Goal: Task Accomplishment & Management: Manage account settings

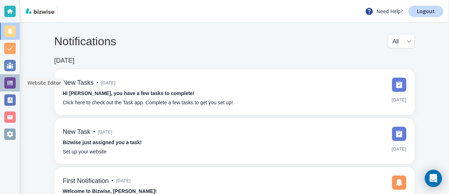
click at [9, 83] on div at bounding box center [9, 82] width 11 height 11
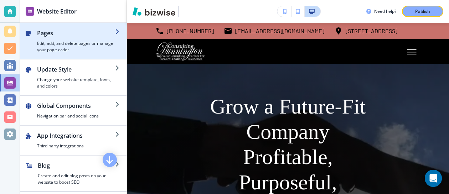
click at [36, 38] on div "button" at bounding box center [34, 41] width 6 height 24
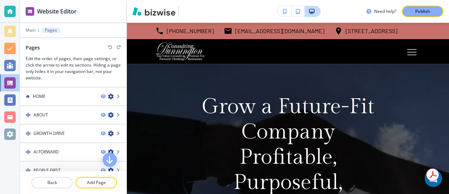
click at [42, 50] on div "Pages" at bounding box center [34, 47] width 17 height 7
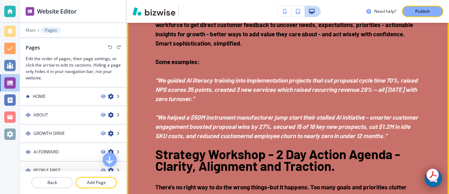
scroll to position [1399, 0]
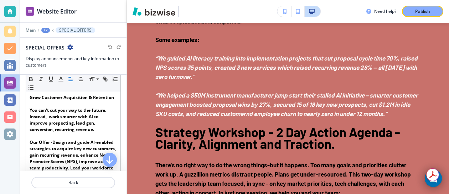
scroll to position [124, 0]
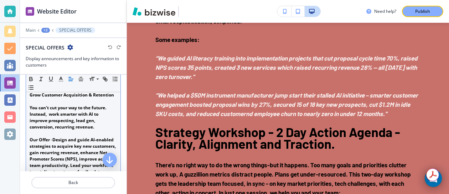
click at [113, 106] on p "You can't cut your way to the future. Instead, work smarter with AI to improve …" at bounding box center [73, 118] width 87 height 26
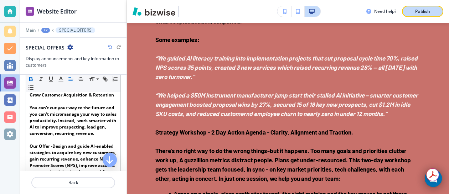
click at [425, 13] on p "Publish" at bounding box center [422, 11] width 15 height 6
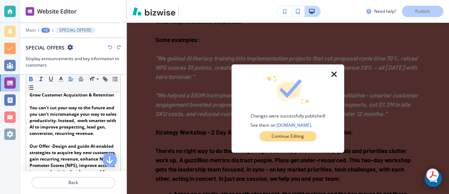
click at [288, 133] on p "Continue Editing" at bounding box center [287, 136] width 32 height 6
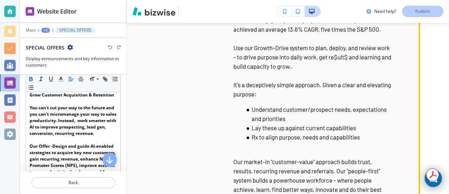
scroll to position [2079, 29]
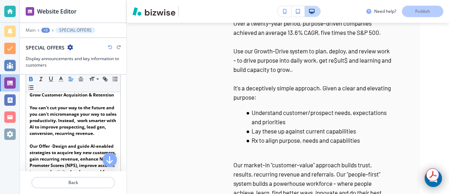
click at [216, 19] on div "Need help? Publish" at bounding box center [288, 11] width 322 height 23
click at [419, 11] on div "Need help? Publish" at bounding box center [407, 11] width 83 height 11
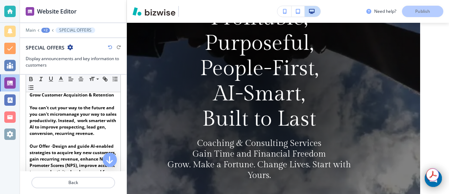
scroll to position [0, 29]
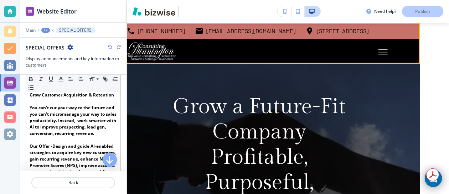
click at [384, 53] on icon "Toggle hamburger navigation menu" at bounding box center [382, 52] width 9 height 6
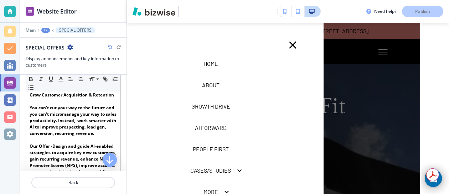
scroll to position [0, 0]
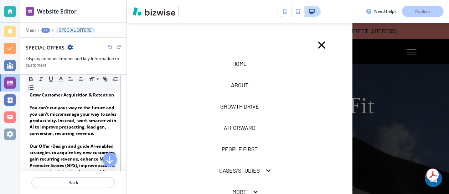
click at [248, 126] on p "AI FORWARD" at bounding box center [240, 128] width 32 height 9
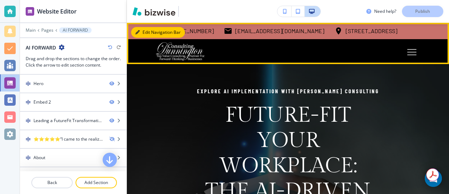
click at [146, 31] on button "Edit Navigation Bar" at bounding box center [158, 32] width 54 height 11
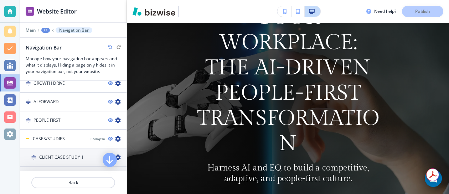
scroll to position [445, 0]
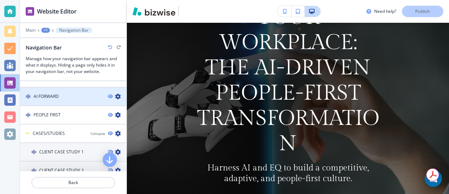
click at [63, 97] on div "AI FORWARD" at bounding box center [61, 96] width 82 height 6
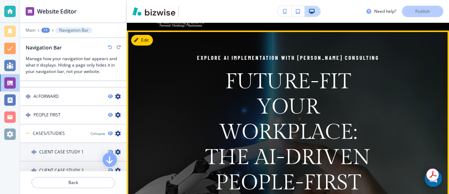
scroll to position [0, 0]
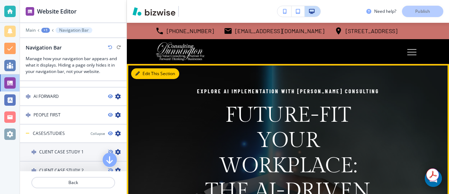
click at [146, 73] on button "Edit This Section" at bounding box center [155, 73] width 48 height 11
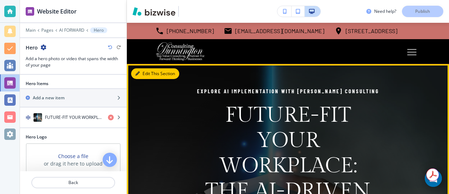
click at [149, 74] on button "Edit This Section" at bounding box center [155, 73] width 48 height 11
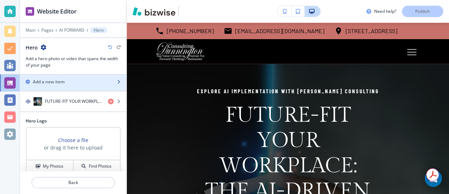
scroll to position [19, 0]
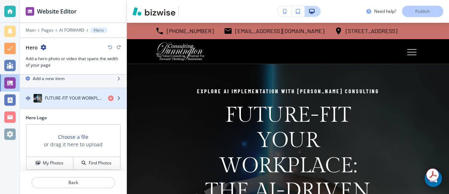
click at [75, 93] on div "button" at bounding box center [73, 91] width 107 height 6
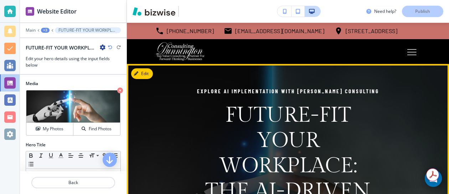
scroll to position [5, 0]
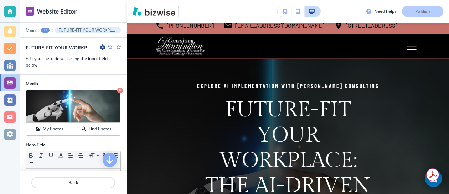
click at [76, 51] on h2 "FUTURE-FIT YOUR WORKPLACE: THE AI-DRIVEN PEOPLE-FIRST TRANSFORMATION" at bounding box center [61, 47] width 71 height 7
click at [81, 41] on div at bounding box center [73, 41] width 107 height 6
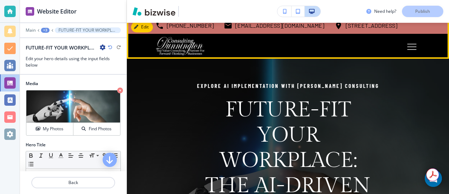
scroll to position [0, 0]
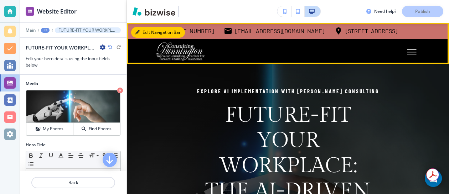
click at [146, 31] on button "Edit Navigation Bar" at bounding box center [158, 32] width 54 height 11
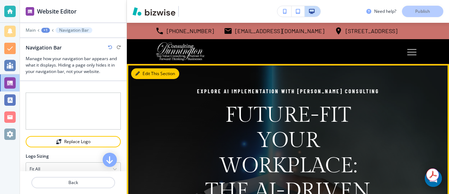
click at [144, 74] on button "Edit This Section" at bounding box center [155, 73] width 48 height 11
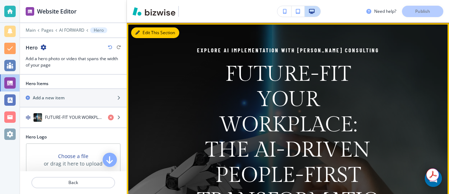
scroll to position [41, 0]
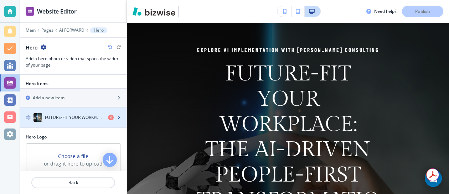
click at [91, 119] on h4 "FUTURE-FIT YOUR WORKPLACE: THE AI-DRIVEN PEOPLE-FIRST TRANSFORMATION" at bounding box center [73, 117] width 57 height 6
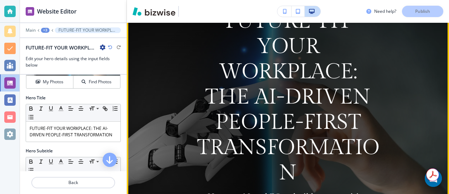
scroll to position [100, 0]
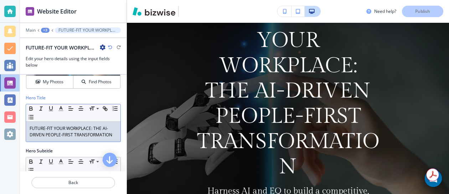
click at [89, 131] on p "FUTURE-FIT YOUR WORKPLACE: THE AI-DRIVEN PEOPLE-FIRST TRANSFORMATION" at bounding box center [73, 131] width 87 height 13
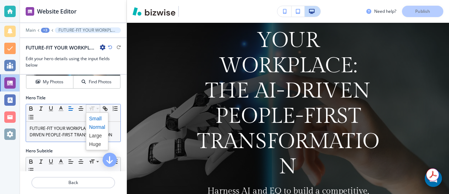
click at [95, 118] on span at bounding box center [97, 118] width 16 height 9
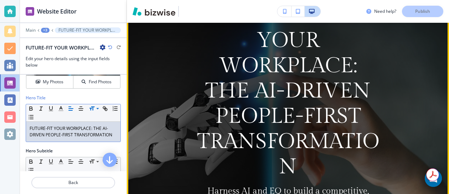
click at [129, 127] on img at bounding box center [288, 114] width 322 height 300
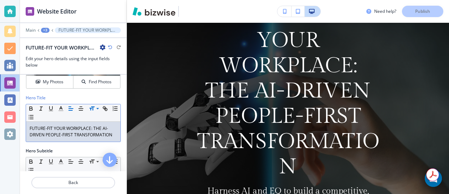
click at [102, 133] on p "FUTURE-FIT YOUR WORKPLAC ﻿ E: THE AI-DRIVEN PEOPLE-FIRST TRANSFORMATION" at bounding box center [73, 131] width 87 height 13
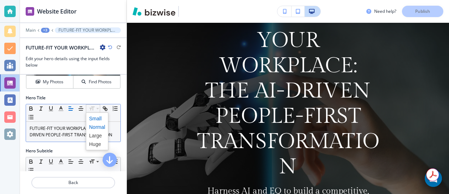
click at [95, 118] on span at bounding box center [97, 118] width 16 height 9
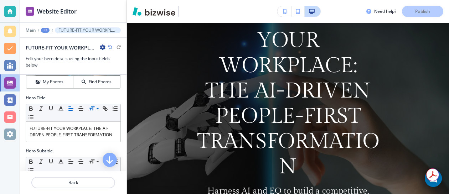
click at [420, 13] on div "Need help? Publish" at bounding box center [407, 11] width 83 height 11
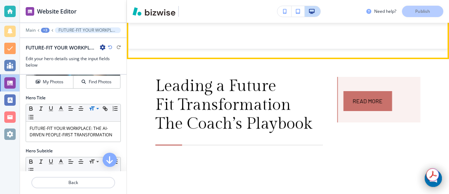
scroll to position [519, 0]
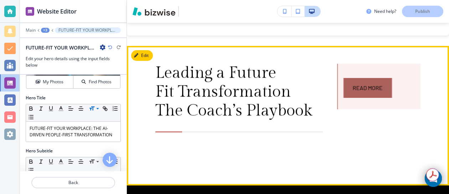
click at [354, 87] on link "Read More" at bounding box center [367, 88] width 48 height 20
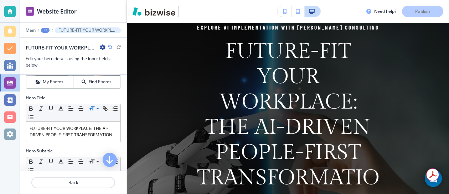
scroll to position [58, 0]
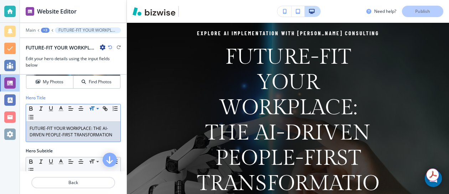
click at [62, 130] on p "FUTURE-FIT YOUR WORKPLACE: THE AI-DRIVEN PEOPLE-FIRST TRANSFORMATION ﻿" at bounding box center [73, 131] width 87 height 13
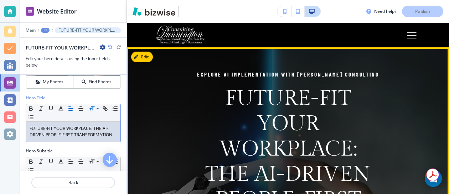
scroll to position [10, 0]
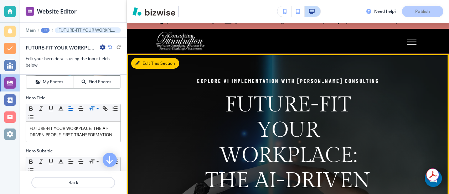
click at [142, 66] on button "Edit This Section" at bounding box center [155, 63] width 48 height 11
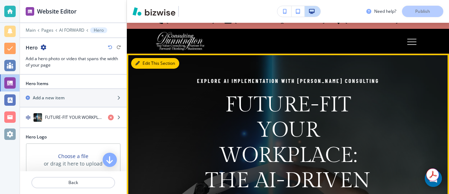
scroll to position [41, 0]
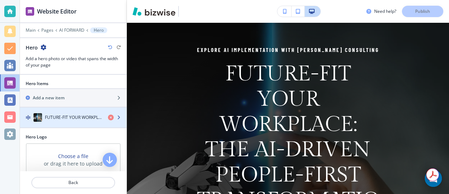
click at [92, 117] on h4 "FUTURE-FIT YOUR WORKPLACE: THE AI-DRIVEN PEOPLE-FIRST TRANSFORMATION" at bounding box center [73, 117] width 57 height 6
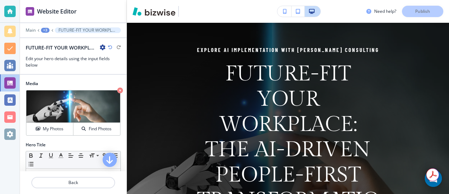
click at [87, 61] on h3 "Edit your hero details using the input fields below" at bounding box center [73, 62] width 95 height 13
click at [85, 51] on h2 "FUTURE-FIT YOUR WORKPLACE: THE AI-DRIVEN PEOPLE-FIRST TRANSFORMATION" at bounding box center [61, 47] width 71 height 7
click at [97, 58] on h3 "Edit your hero details using the input fields below" at bounding box center [73, 62] width 95 height 13
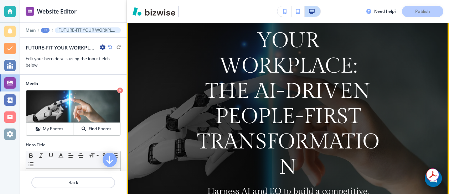
scroll to position [98, 0]
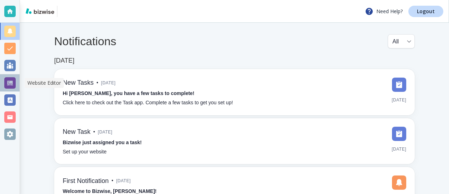
click at [8, 82] on div at bounding box center [9, 82] width 11 height 11
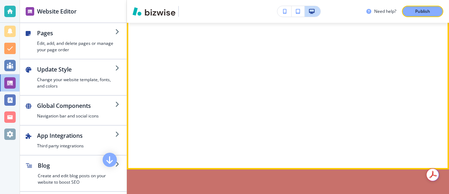
scroll to position [1156, 0]
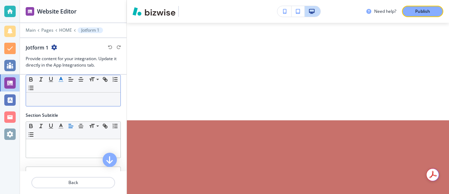
scroll to position [0, 0]
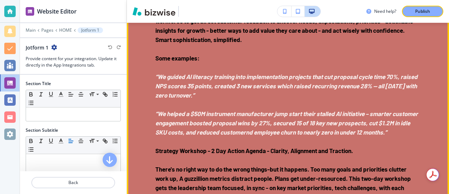
scroll to position [1412, 0]
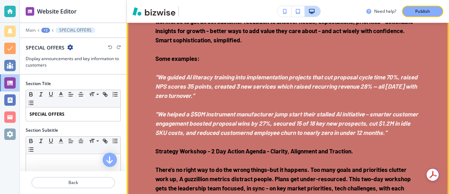
scroll to position [1431, 0]
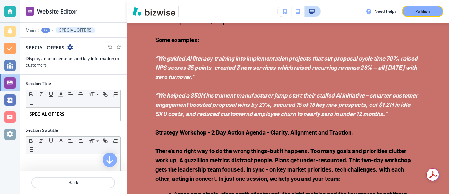
drag, startPoint x: 157, startPoint y: 70, endPoint x: 256, endPoint y: 79, distance: 99.8
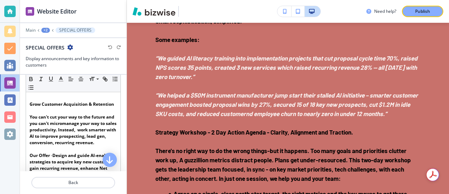
scroll to position [115, 0]
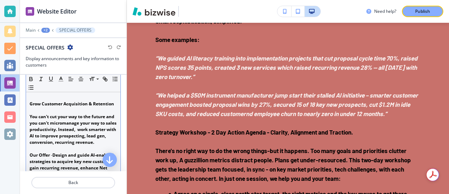
click at [30, 104] on strong "Grow Customer Acquisition & Retention" at bounding box center [72, 104] width 84 height 6
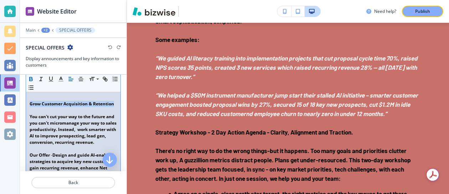
drag, startPoint x: 30, startPoint y: 104, endPoint x: 112, endPoint y: 106, distance: 82.0
click at [112, 106] on strong "Grow Customer Acquisition & Retention" at bounding box center [72, 104] width 84 height 6
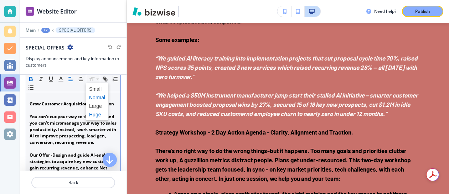
click at [95, 115] on span at bounding box center [97, 114] width 16 height 9
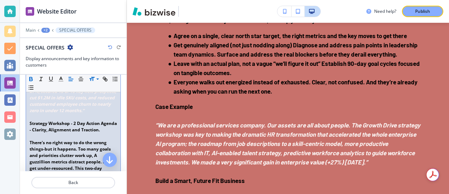
scroll to position [375, 0]
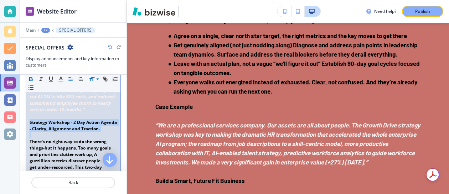
drag, startPoint x: 29, startPoint y: 137, endPoint x: 63, endPoint y: 152, distance: 36.7
click at [63, 152] on div "Grow Customer Acquisition & Retention You can't cut your way to the future and …" at bounding box center [73, 179] width 94 height 696
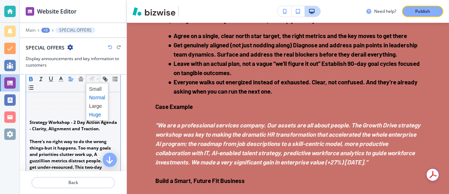
click at [95, 115] on span at bounding box center [97, 114] width 16 height 9
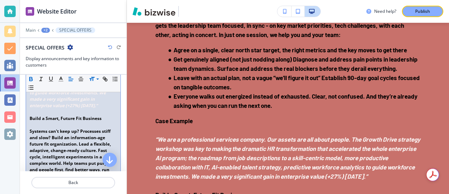
scroll to position [655, 0]
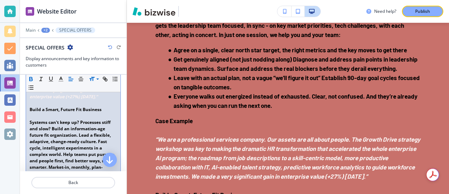
click at [69, 113] on strong "Build a Smart, Future Fit Business" at bounding box center [66, 110] width 72 height 6
drag, startPoint x: 30, startPoint y: 129, endPoint x: 104, endPoint y: 133, distance: 74.6
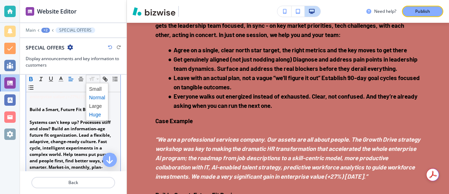
click at [97, 113] on span at bounding box center [97, 114] width 16 height 9
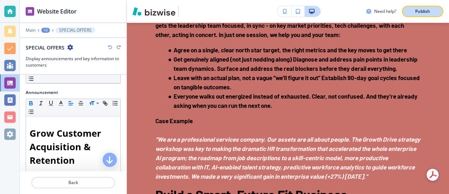
click at [418, 10] on p "Publish" at bounding box center [422, 11] width 15 height 6
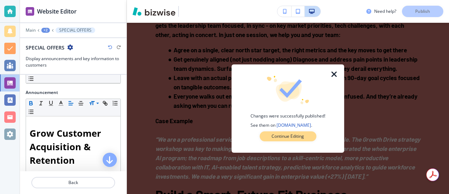
click at [301, 135] on p "Continue Editing" at bounding box center [287, 136] width 32 height 6
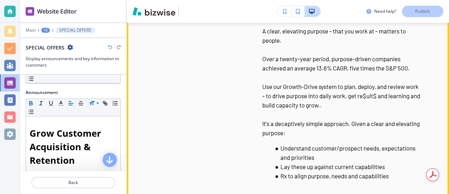
scroll to position [2059, 0]
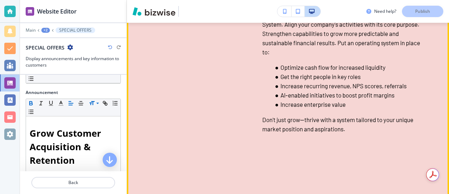
click at [259, 125] on div "Growth-Drive System: Accelerate Cash Flow, Revenue, and Profit Growth Transform…" at bounding box center [331, 9] width 178 height 250
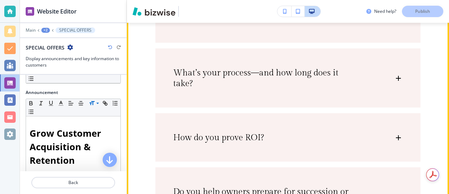
scroll to position [5394, 0]
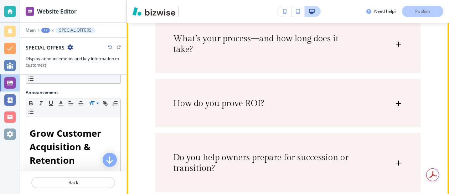
scroll to position [5497, 0]
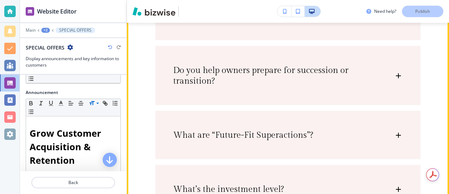
scroll to position [5652, 0]
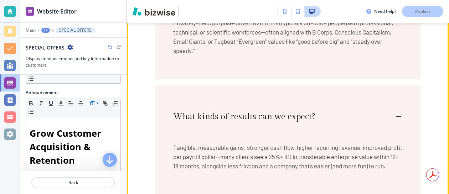
scroll to position [5312, 0]
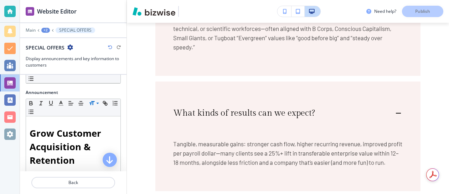
click at [146, 38] on div "Edit Frequently Asked Questions What does “People-First Hearts – AI Smarts” act…" at bounding box center [288, 191] width 322 height 916
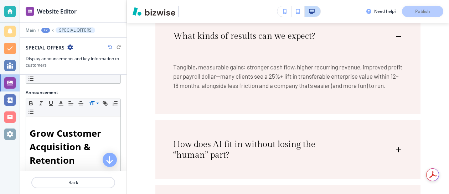
scroll to position [5390, 0]
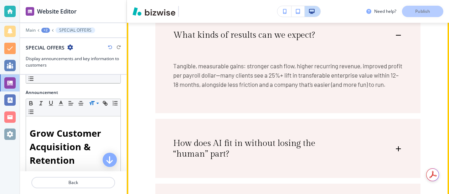
click at [140, 104] on div "Frequently Asked Questions What does “People-First Hearts – AI Smarts” actually…" at bounding box center [288, 113] width 322 height 916
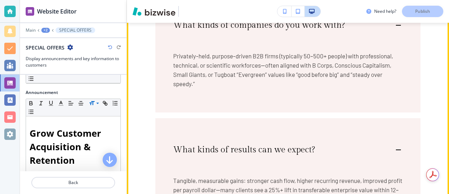
scroll to position [5276, 0]
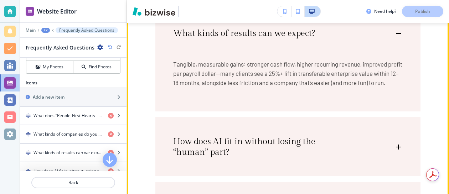
scroll to position [5393, 0]
click at [137, 87] on div "Frequently Asked Questions What does “People-First Hearts – AI Smarts” actually…" at bounding box center [288, 110] width 322 height 916
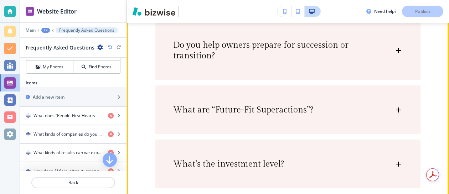
scroll to position [5752, 0]
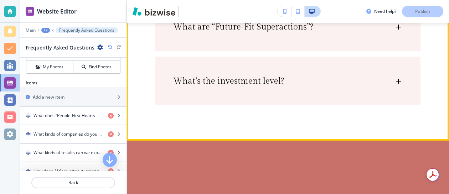
scroll to position [5882, 0]
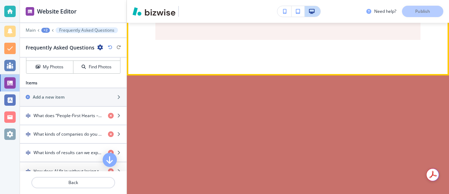
scroll to position [6017, 0]
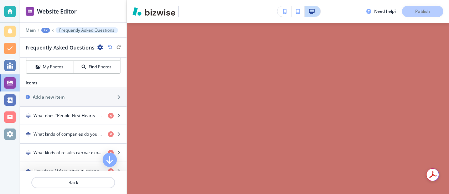
scroll to position [6199, 0]
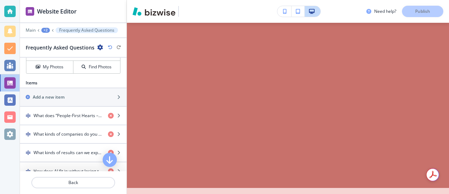
scroll to position [6320, 0]
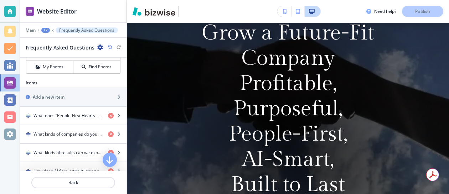
scroll to position [0, 0]
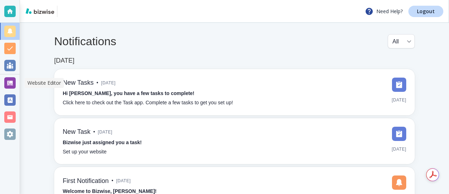
click at [11, 81] on div at bounding box center [9, 82] width 11 height 11
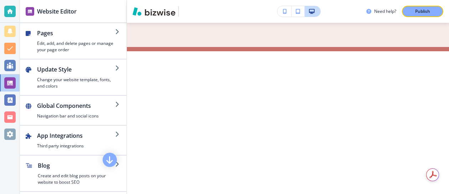
scroll to position [3819, 0]
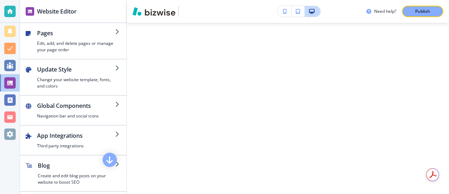
scroll to position [3977, 0]
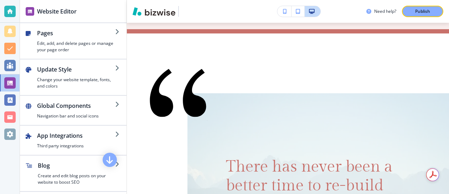
scroll to position [3836, 0]
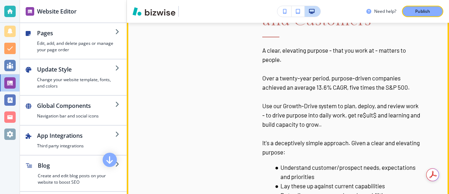
scroll to position [2045, 0]
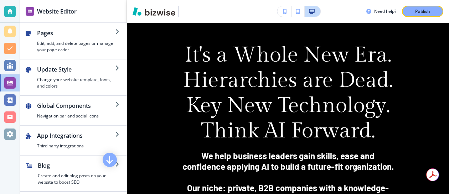
scroll to position [500, 0]
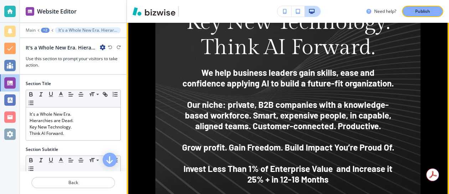
scroll to position [589, 0]
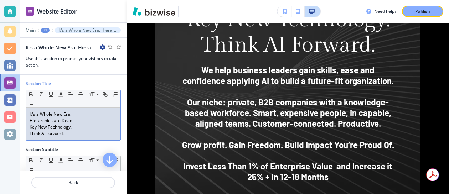
click at [29, 128] on div "It's a Whole New Era. Hierarchies are Dead. Key New Technology. Think AI Forwar…" at bounding box center [73, 124] width 94 height 33
click at [69, 128] on p "Key New Technology." at bounding box center [73, 127] width 87 height 6
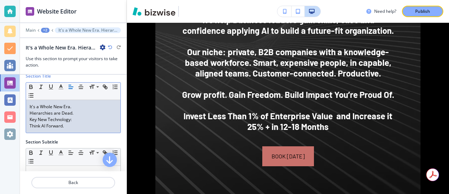
scroll to position [4, 0]
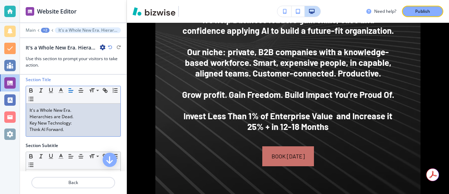
click at [36, 126] on p "Key New Technology:" at bounding box center [73, 123] width 87 height 6
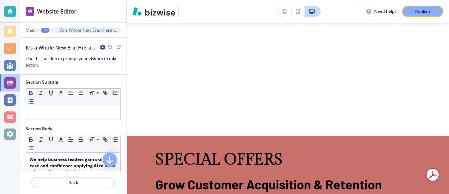
scroll to position [1185, 0]
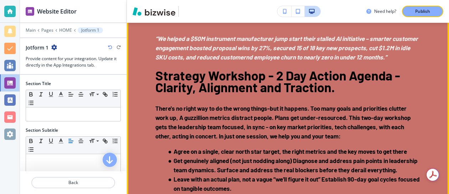
scroll to position [1492, 0]
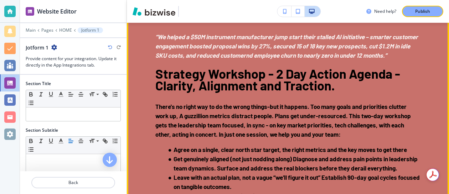
click at [133, 66] on div "SPECIAL OFFERS Grow Customer Acquisition & Retention You can't cut your way to …" at bounding box center [288, 147] width 322 height 639
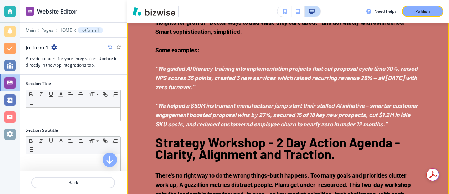
scroll to position [1421, 0]
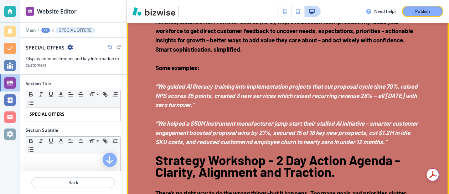
scroll to position [1383, 0]
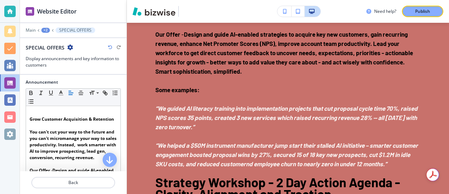
scroll to position [101, 0]
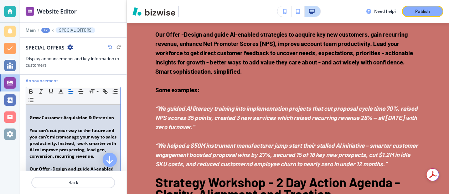
click at [116, 117] on p "Grow Customer Acquisition & Retention" at bounding box center [73, 118] width 87 height 6
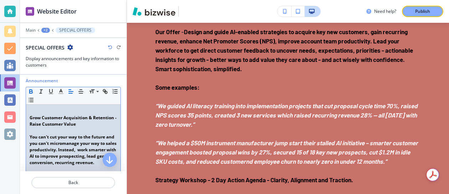
click at [51, 146] on strong "You can't cut your way to the future and you can't micromanage your way to sale…" at bounding box center [74, 150] width 88 height 32
drag, startPoint x: 29, startPoint y: 117, endPoint x: 82, endPoint y: 131, distance: 54.8
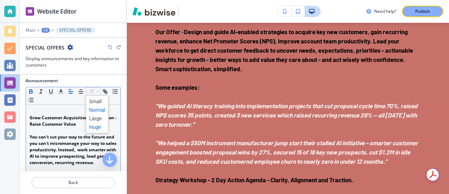
click at [97, 128] on span at bounding box center [97, 127] width 16 height 9
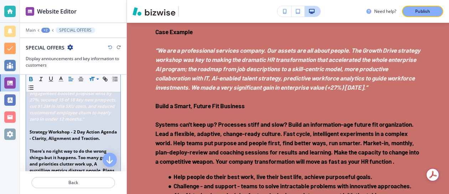
scroll to position [392, 0]
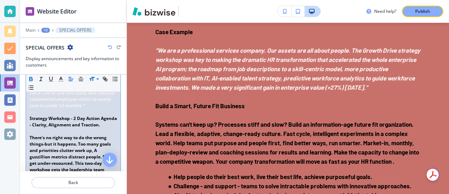
click at [71, 99] on em "“We helped a $50M instrument manufacturer jump start their stalled AI initiativ…" at bounding box center [74, 83] width 88 height 51
drag, startPoint x: 30, startPoint y: 131, endPoint x: 58, endPoint y: 145, distance: 31.5
click at [58, 128] on p "Strategy Workshop - 2 Day Action Agenda - Clarity, Alignment and Traction." at bounding box center [73, 121] width 87 height 13
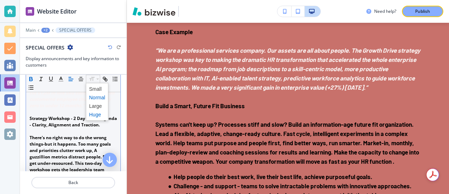
click at [98, 113] on span at bounding box center [97, 114] width 16 height 9
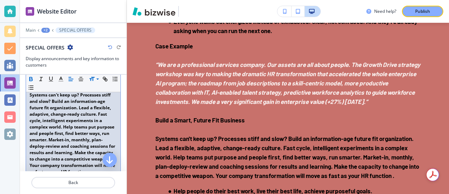
scroll to position [696, 0]
click at [19, 100] on div at bounding box center [10, 100] width 20 height 17
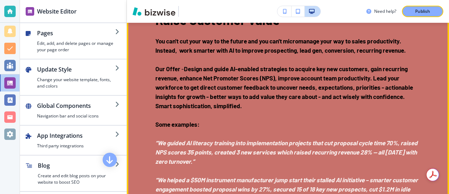
scroll to position [1350, 0]
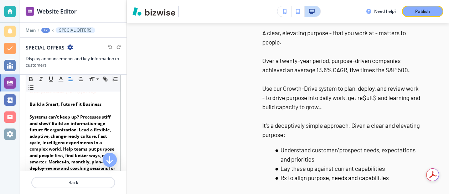
scroll to position [578, 0]
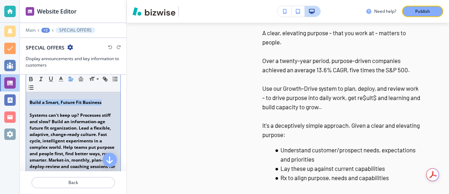
drag, startPoint x: 28, startPoint y: 128, endPoint x: 104, endPoint y: 128, distance: 75.5
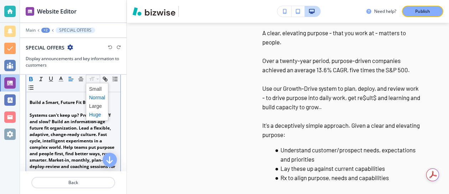
click at [100, 114] on span at bounding box center [97, 114] width 16 height 9
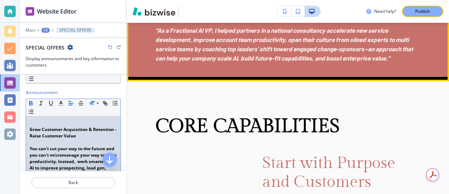
scroll to position [1860, 0]
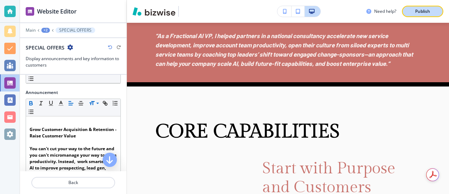
click at [413, 10] on div "Publish" at bounding box center [422, 11] width 23 height 6
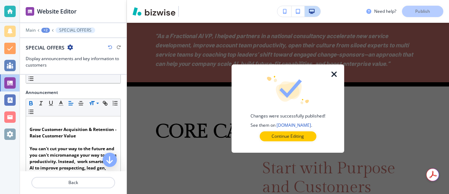
click at [333, 73] on icon "button" at bounding box center [334, 74] width 9 height 9
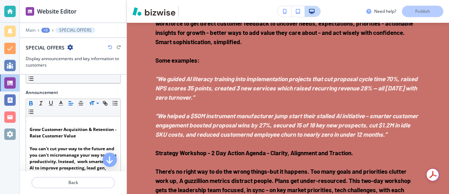
scroll to position [1412, 0]
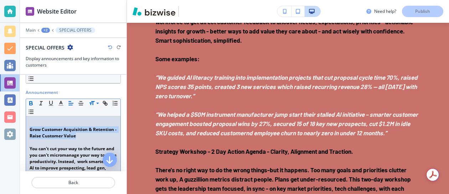
drag, startPoint x: 29, startPoint y: 130, endPoint x: 82, endPoint y: 135, distance: 52.6
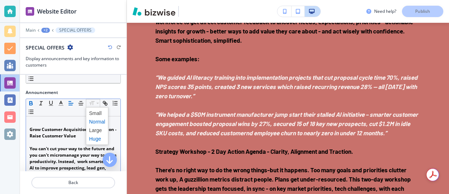
click at [97, 139] on span at bounding box center [97, 139] width 16 height 9
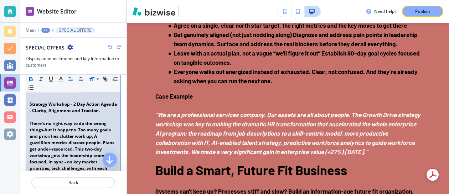
scroll to position [406, 0]
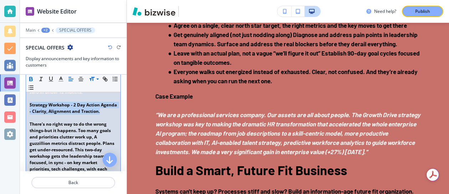
drag, startPoint x: 29, startPoint y: 118, endPoint x: 58, endPoint y: 129, distance: 31.1
click at [58, 115] on p "Strategy Workshop - 2 Day Action Agenda - Clarity, Alignment and Traction." at bounding box center [73, 108] width 87 height 13
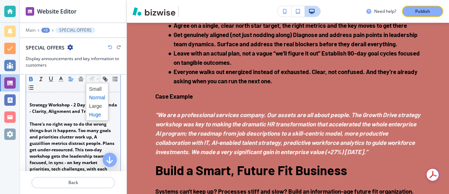
click at [97, 114] on span at bounding box center [97, 114] width 16 height 9
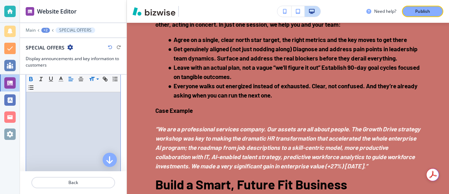
scroll to position [0, 302]
drag, startPoint x: 30, startPoint y: 118, endPoint x: 126, endPoint y: 134, distance: 97.9
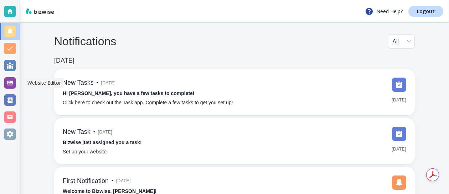
click at [12, 81] on div at bounding box center [9, 82] width 11 height 11
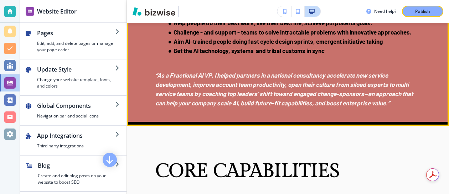
scroll to position [1848, 0]
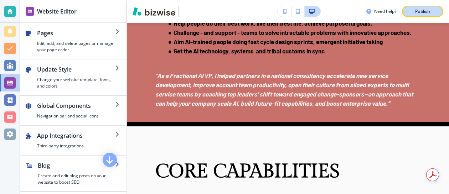
click at [420, 11] on p "Publish" at bounding box center [422, 11] width 15 height 6
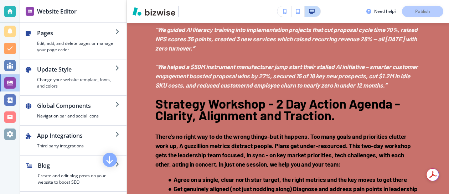
scroll to position [1477, 0]
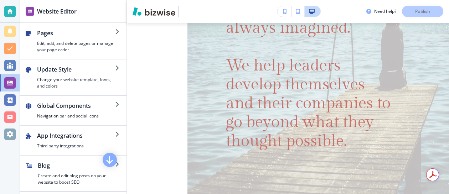
scroll to position [4042, 0]
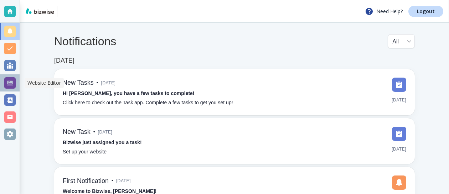
click at [11, 82] on div at bounding box center [9, 82] width 11 height 11
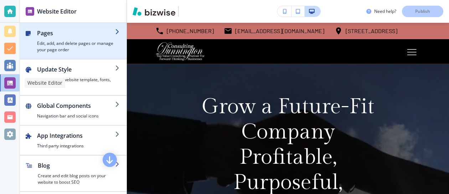
click at [37, 44] on h4 "Edit, add, and delete pages or manage your page order" at bounding box center [76, 46] width 78 height 13
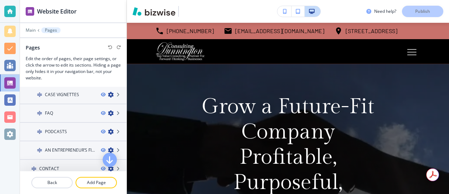
scroll to position [391, 0]
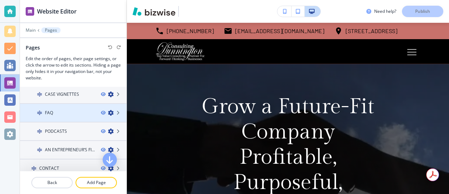
click at [50, 112] on h4 "FAQ" at bounding box center [49, 113] width 8 height 6
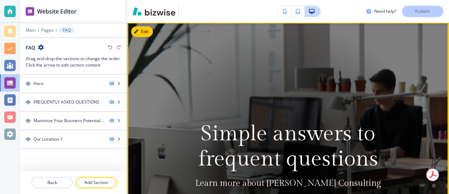
scroll to position [47, 0]
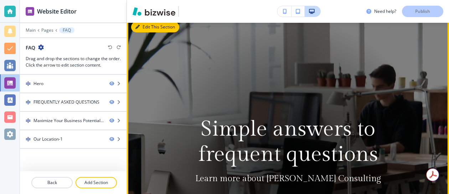
click at [146, 24] on button "Edit This Section" at bounding box center [155, 27] width 48 height 11
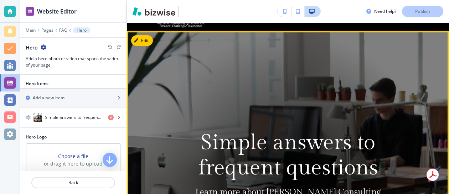
scroll to position [0, 0]
